Goal: Task Accomplishment & Management: Complete application form

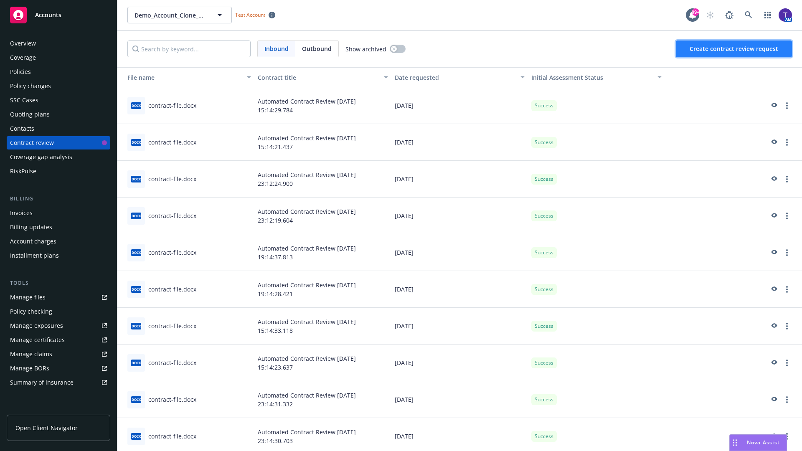
click at [734, 49] on span "Create contract review request" at bounding box center [734, 49] width 89 height 8
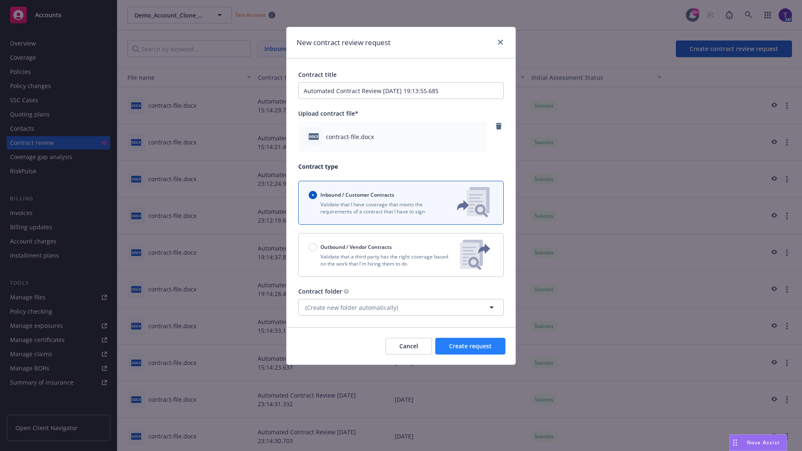
type input "Automated Contract Review [DATE] 19:13:55.685"
click at [470, 346] on span "Create request" at bounding box center [470, 346] width 43 height 8
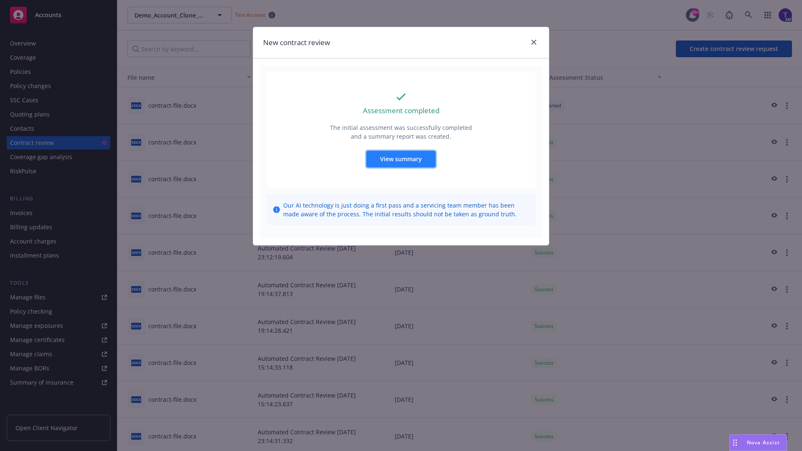
click at [401, 159] on span "View summary" at bounding box center [401, 159] width 42 height 8
